Goal: Task Accomplishment & Management: Manage account settings

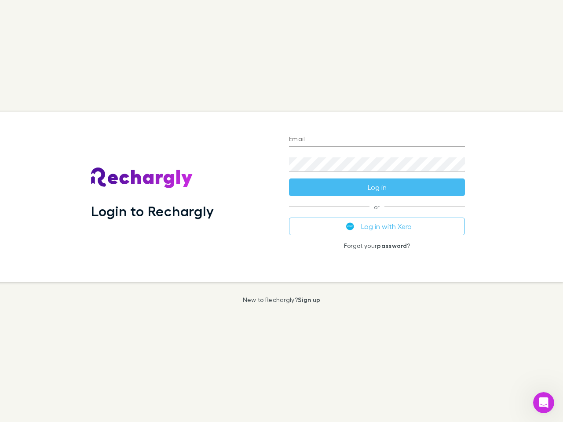
click at [282, 211] on div "Login to Rechargly" at bounding box center [183, 197] width 198 height 171
click at [377, 140] on input "Email" at bounding box center [377, 140] width 176 height 14
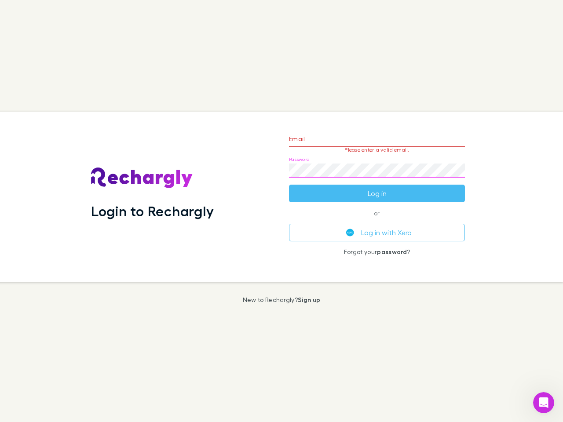
click at [377, 187] on form "Email Please enter a valid email. Password Log in" at bounding box center [377, 164] width 176 height 77
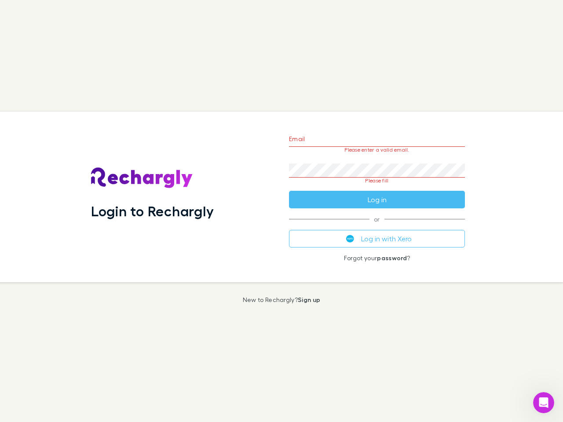
click at [377, 227] on div "Email Please enter a valid email. Password Please fill Log in or Log in with Xe…" at bounding box center [377, 197] width 190 height 171
click at [544, 403] on icon "Open Intercom Messenger" at bounding box center [544, 403] width 15 height 15
